Goal: Complete application form

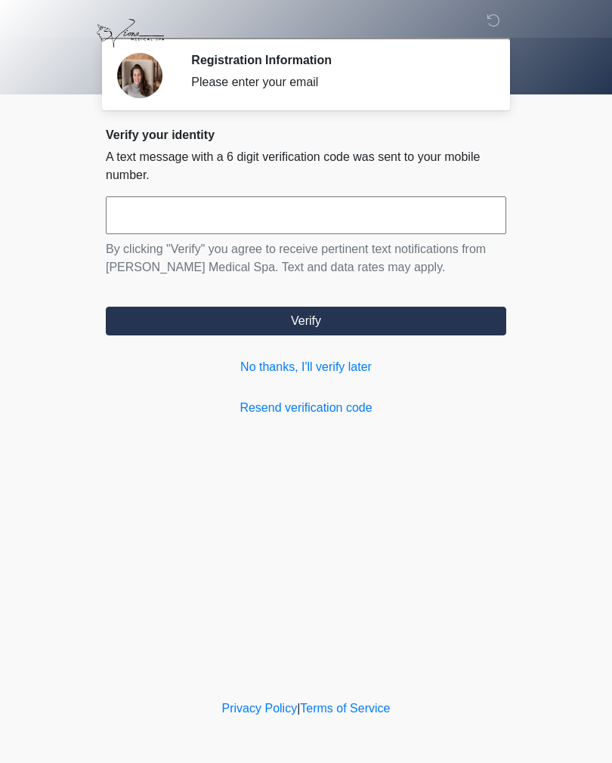
click at [153, 232] on input "text" at bounding box center [306, 215] width 400 height 38
type input "******"
click at [185, 328] on button "Verify" at bounding box center [306, 321] width 400 height 29
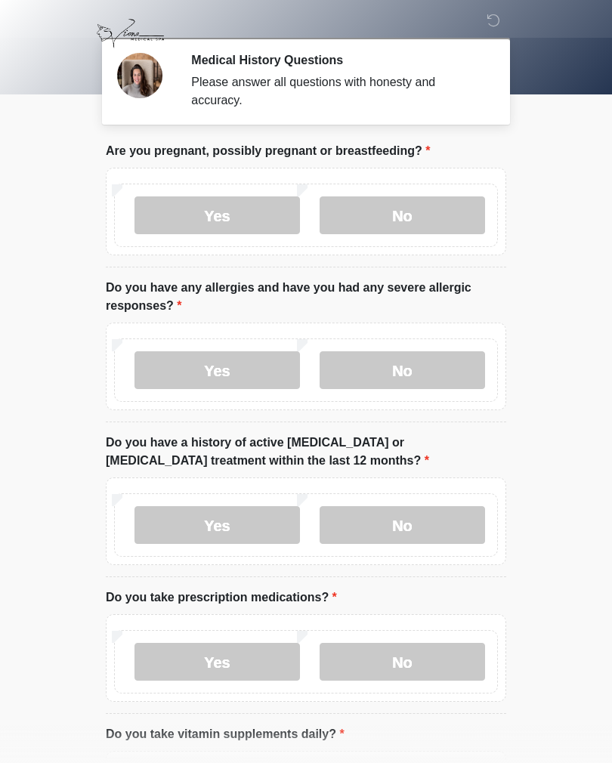
click at [405, 212] on label "No" at bounding box center [401, 215] width 165 height 38
click at [381, 363] on label "No" at bounding box center [401, 370] width 165 height 38
click at [369, 530] on label "No" at bounding box center [401, 525] width 165 height 38
click at [168, 658] on label "Yes" at bounding box center [216, 662] width 165 height 38
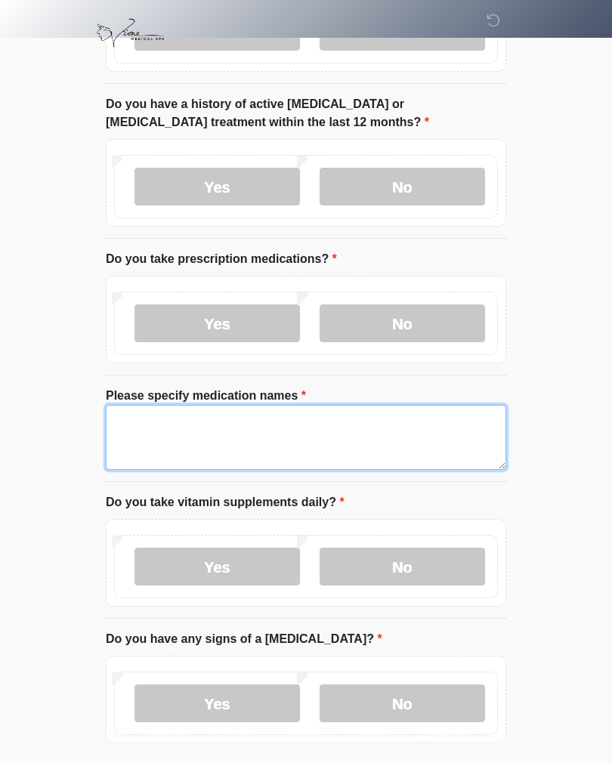
click at [124, 413] on textarea "Please specify medication names" at bounding box center [306, 438] width 400 height 65
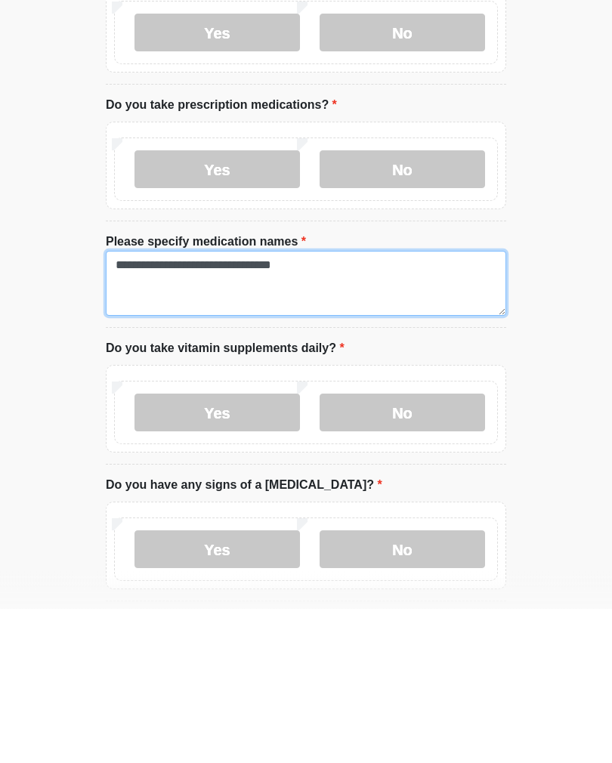
type textarea "**********"
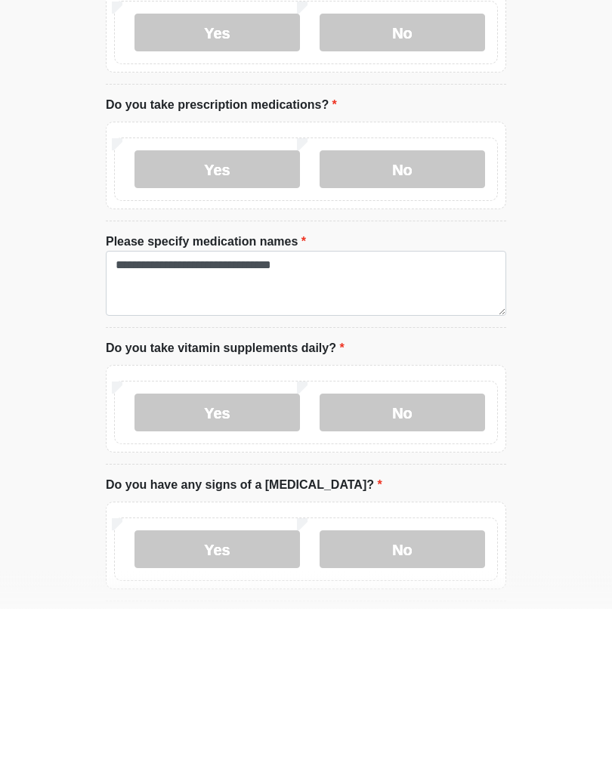
click at [165, 548] on label "Yes" at bounding box center [216, 567] width 165 height 38
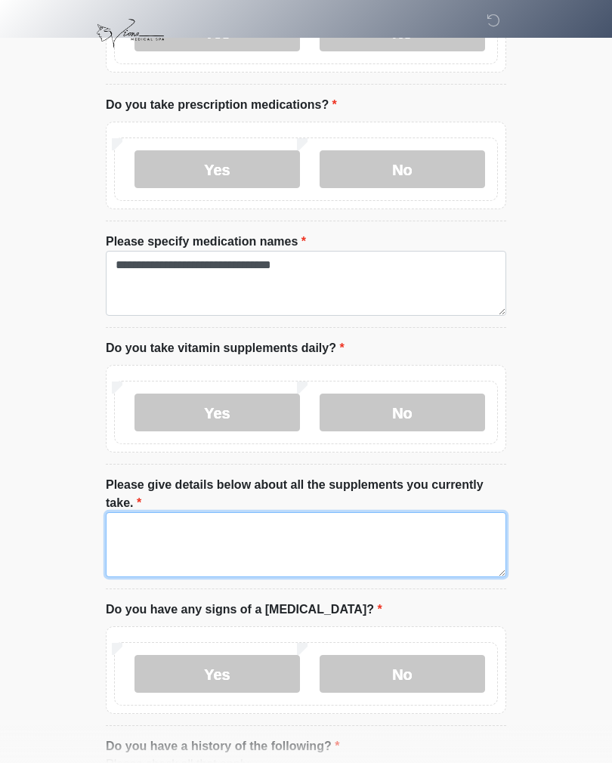
click at [126, 533] on textarea "Please give details below about all the supplements you currently take." at bounding box center [306, 544] width 400 height 65
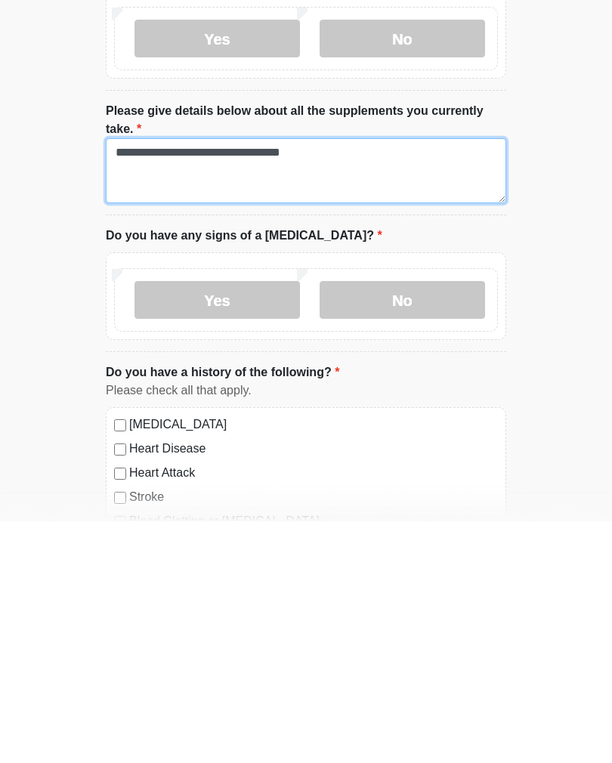
scroll to position [625, 0]
type textarea "**********"
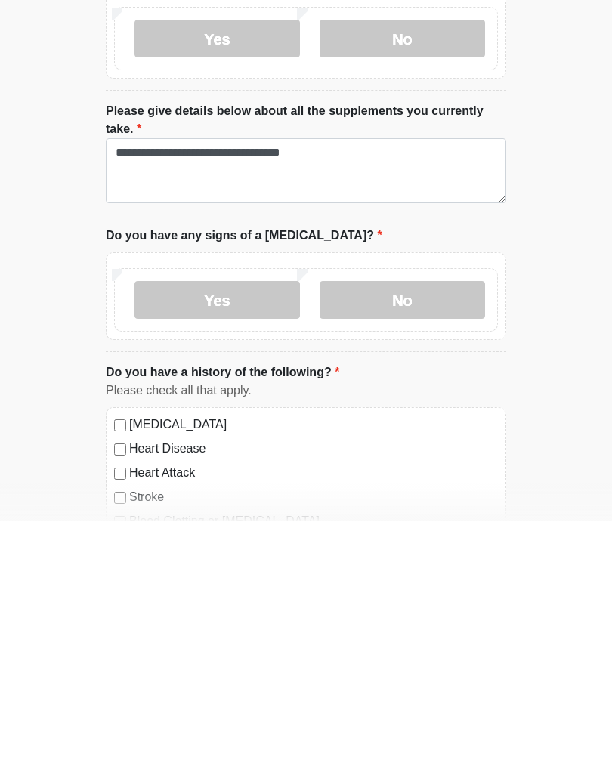
click at [378, 523] on label "No" at bounding box center [401, 542] width 165 height 38
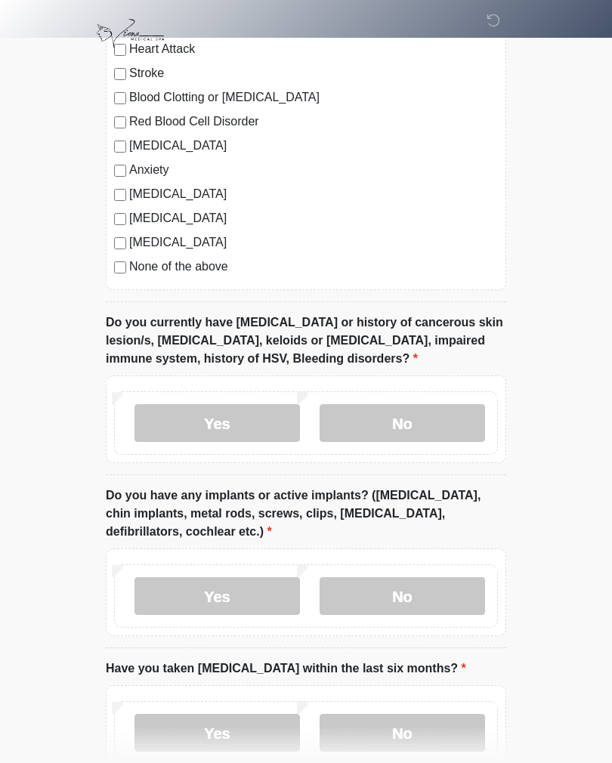
scroll to position [1294, 0]
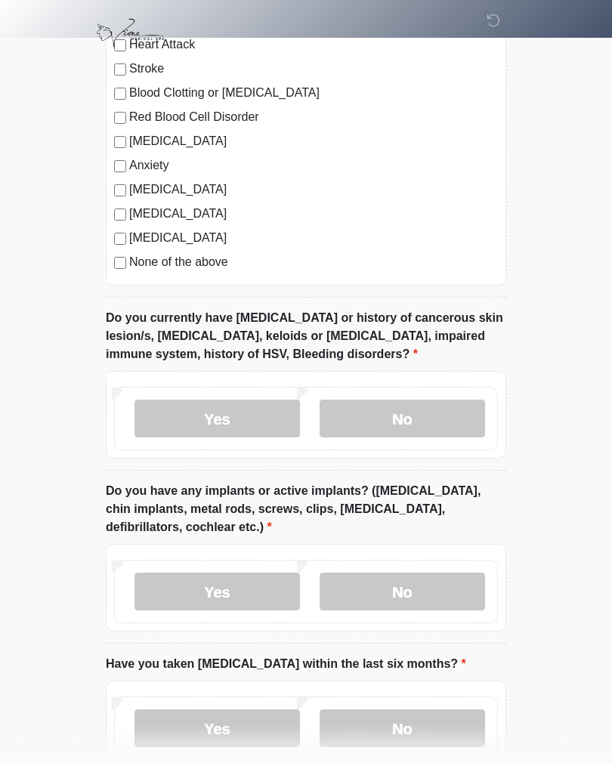
click at [384, 418] on label "No" at bounding box center [401, 419] width 165 height 38
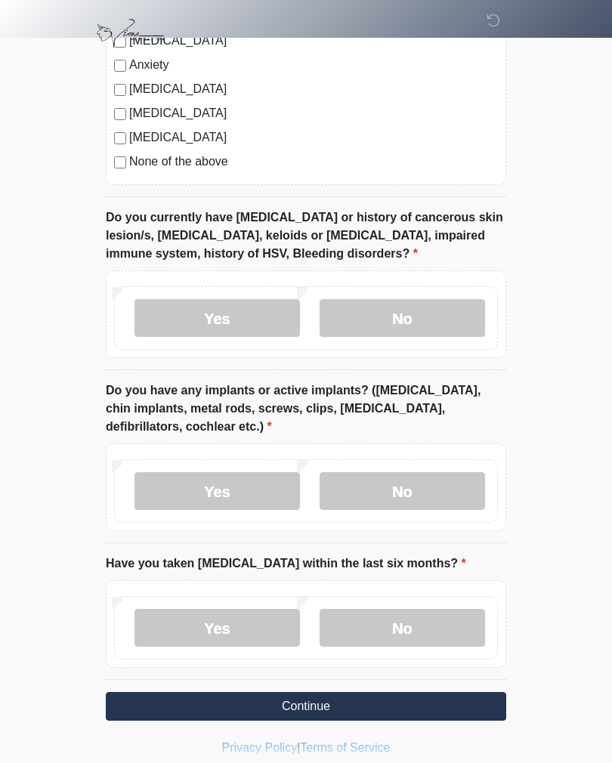
scroll to position [1406, 0]
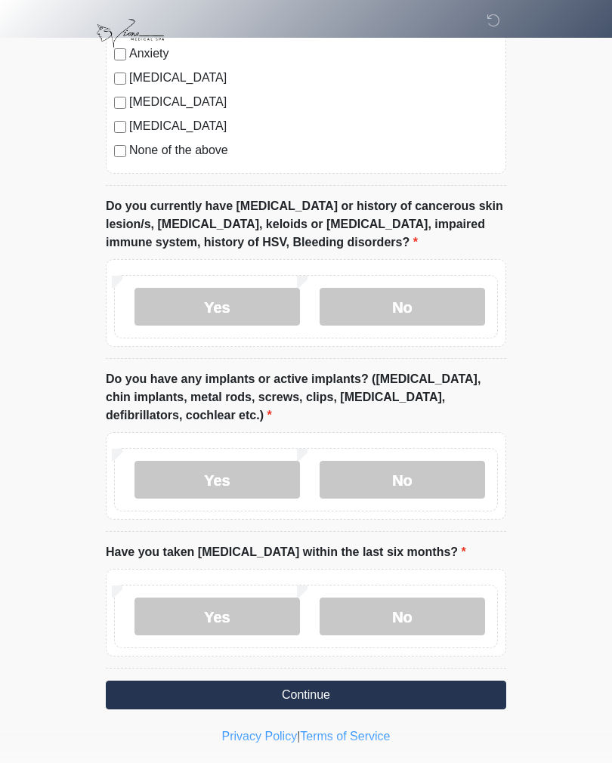
click at [167, 477] on label "Yes" at bounding box center [216, 480] width 165 height 38
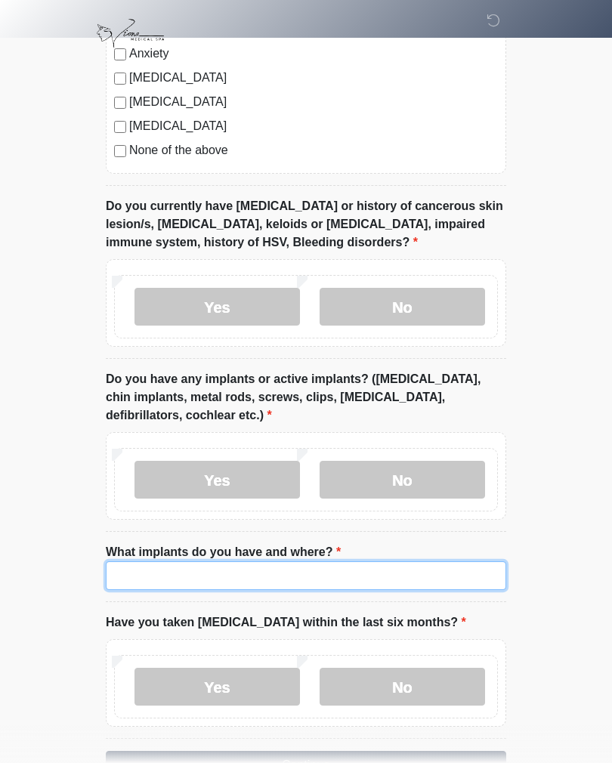
click at [128, 573] on input "What implants do you have and where?" at bounding box center [306, 575] width 400 height 29
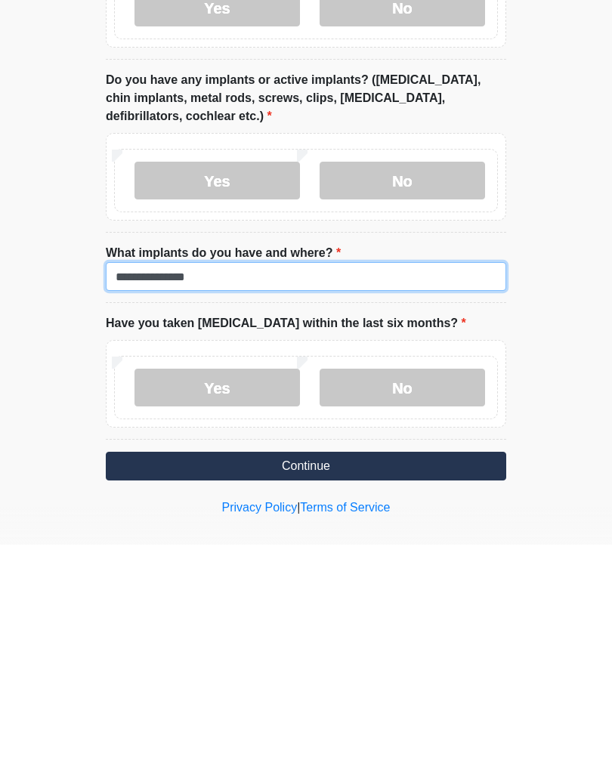
type input "**********"
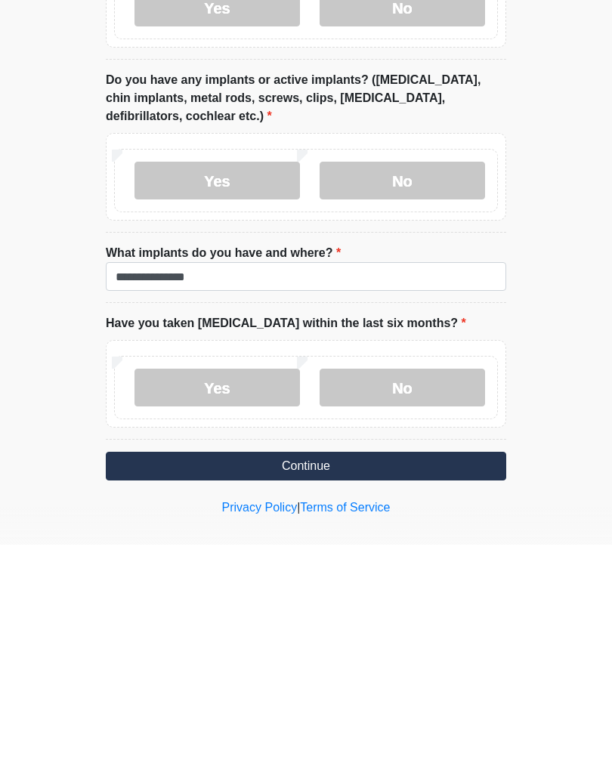
click at [366, 587] on label "No" at bounding box center [401, 606] width 165 height 38
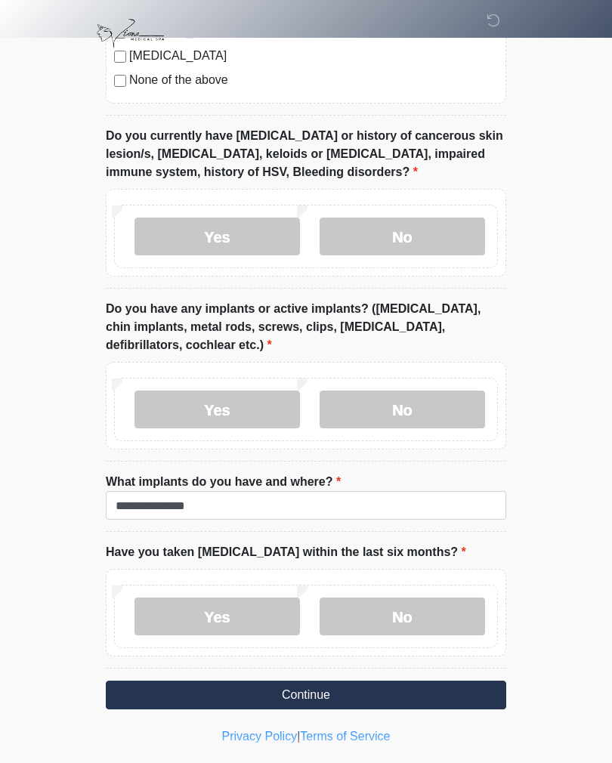
click at [141, 698] on button "Continue" at bounding box center [306, 694] width 400 height 29
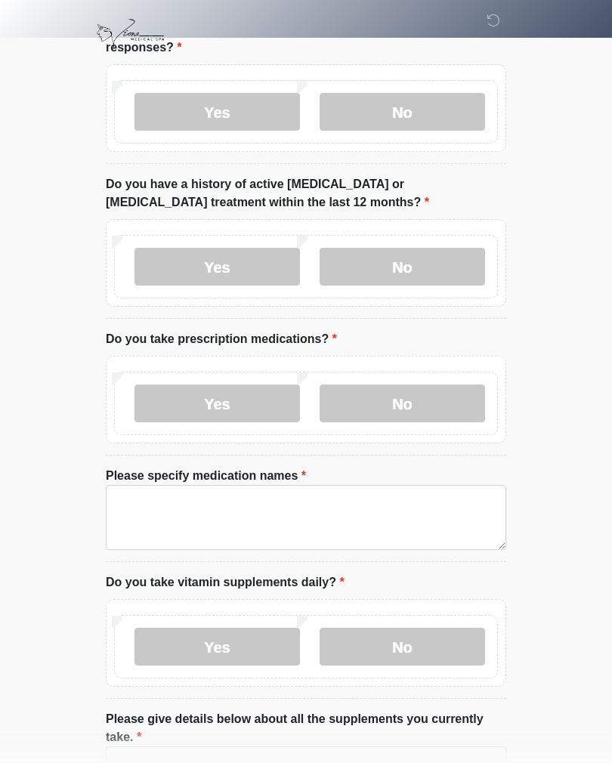
scroll to position [0, 0]
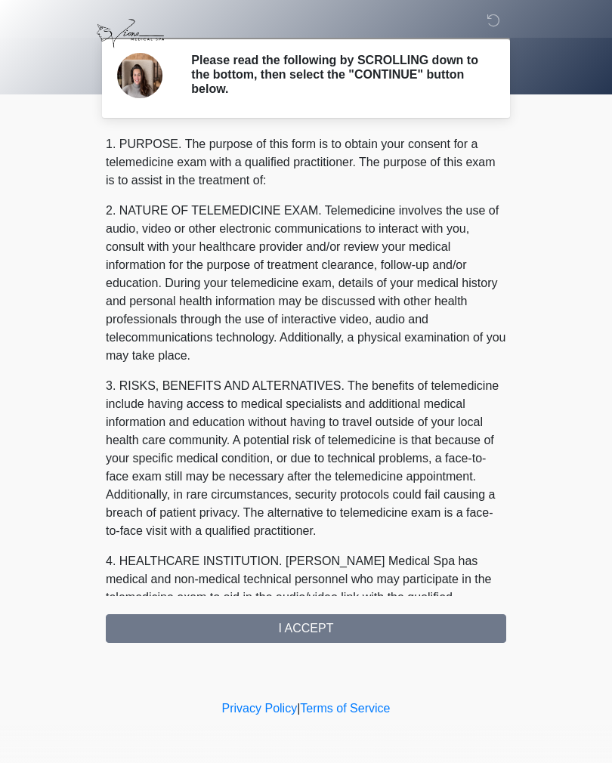
click at [132, 628] on div "1. PURPOSE. The purpose of this form is to obtain your consent for a telemedici…" at bounding box center [306, 388] width 400 height 507
click at [148, 622] on div "1. PURPOSE. The purpose of this form is to obtain your consent for a telemedici…" at bounding box center [306, 388] width 400 height 507
click at [166, 631] on div "1. PURPOSE. The purpose of this form is to obtain your consent for a telemedici…" at bounding box center [306, 388] width 400 height 507
click at [297, 636] on div "1. PURPOSE. The purpose of this form is to obtain your consent for a telemedici…" at bounding box center [306, 388] width 400 height 507
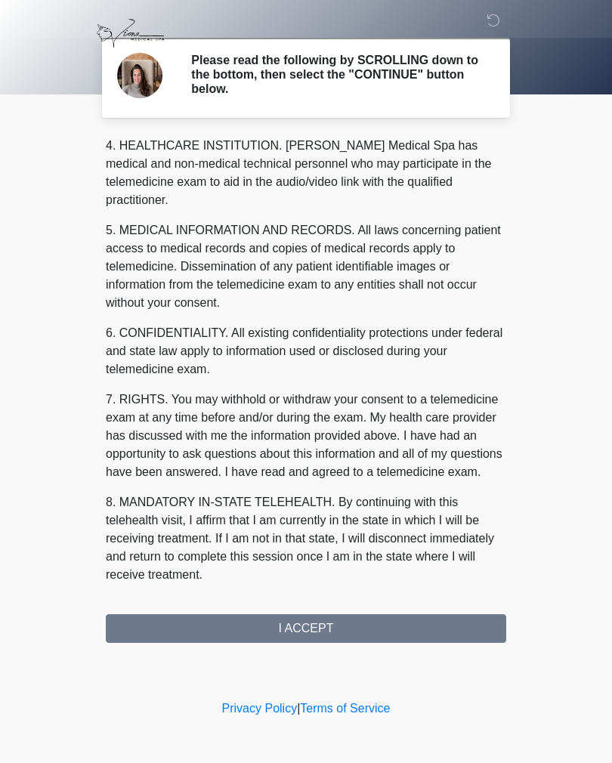
scroll to position [415, 0]
click at [258, 631] on button "I ACCEPT" at bounding box center [306, 628] width 400 height 29
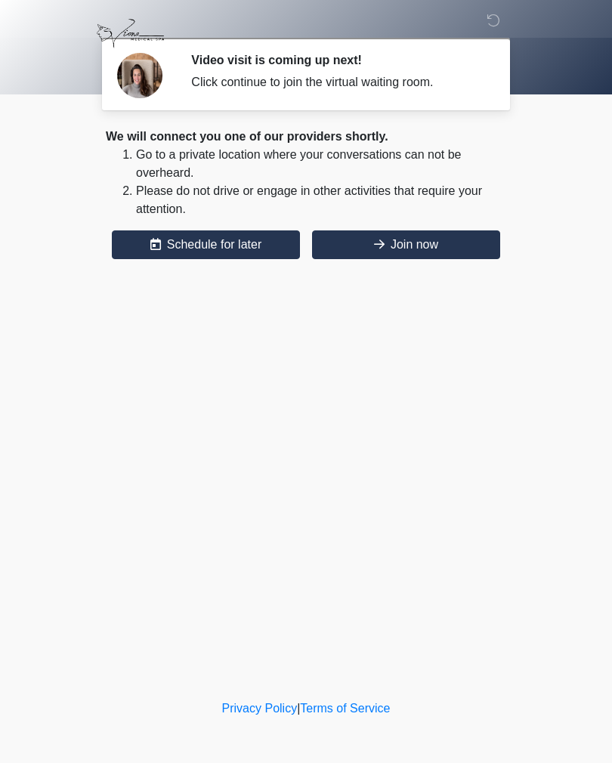
click at [360, 253] on button "Join now" at bounding box center [406, 244] width 188 height 29
